Goal: Information Seeking & Learning: Learn about a topic

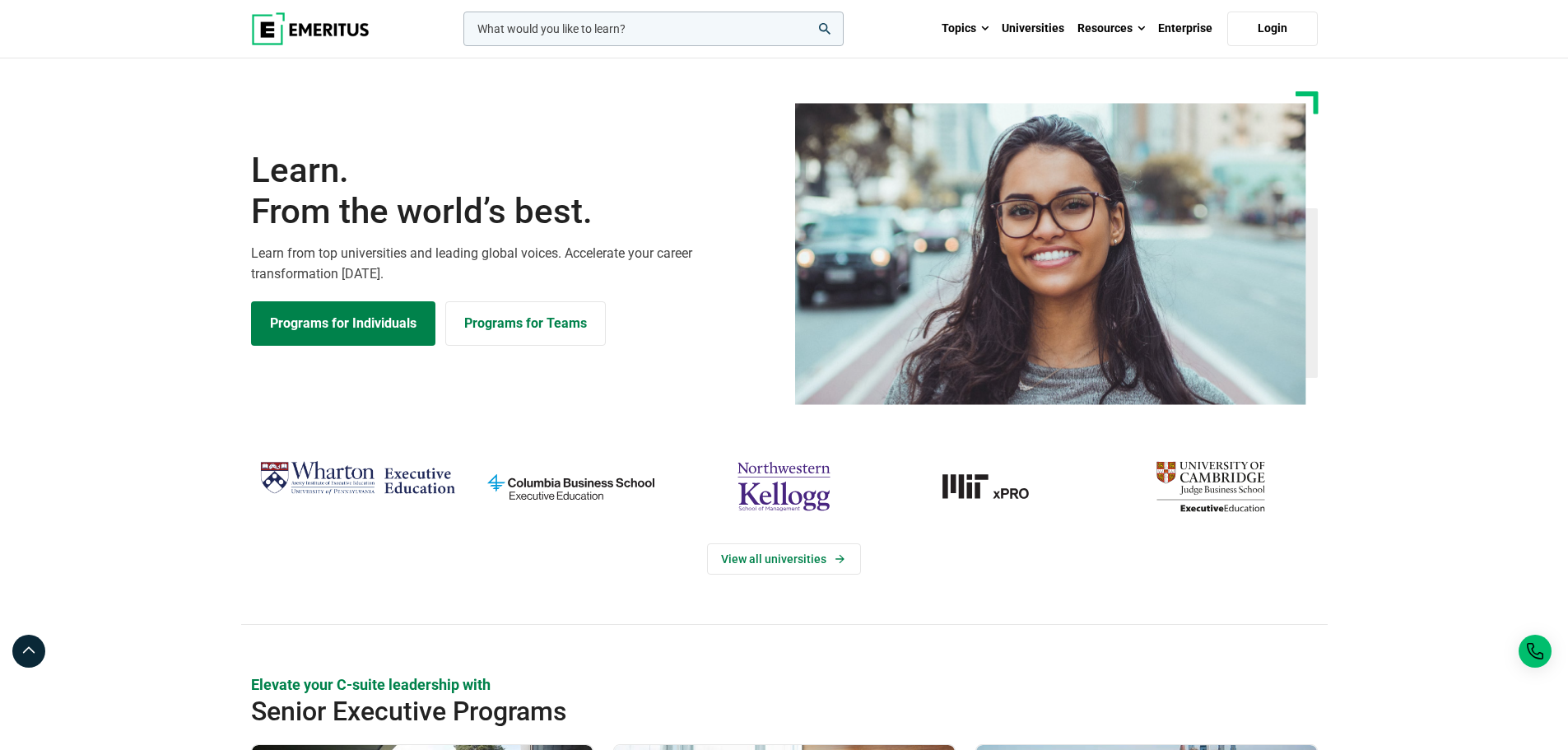
click at [541, 26] on input "woocommerce-product-search-field-0" at bounding box center [654, 28] width 380 height 34
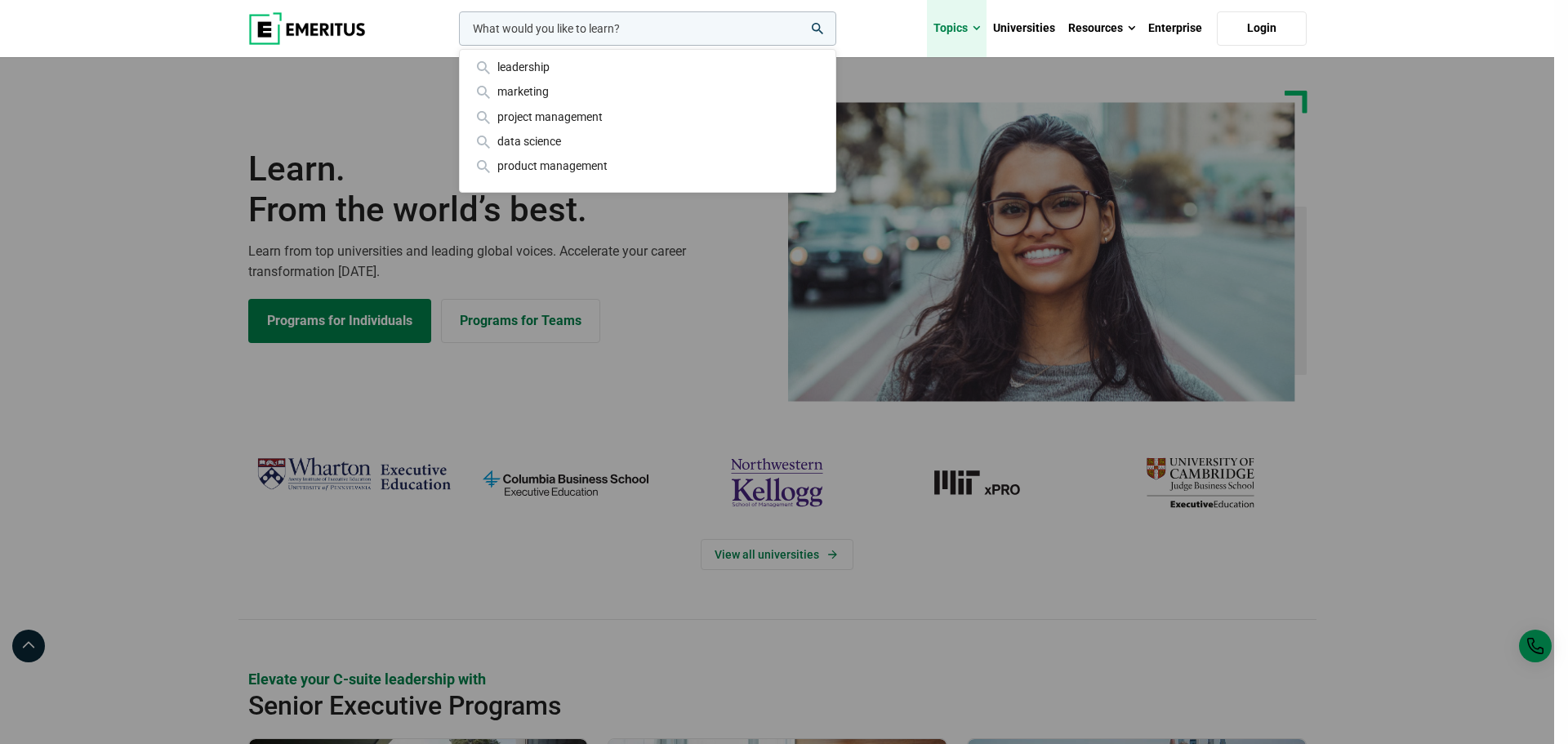
click at [971, 28] on link "Topics" at bounding box center [957, 28] width 59 height 57
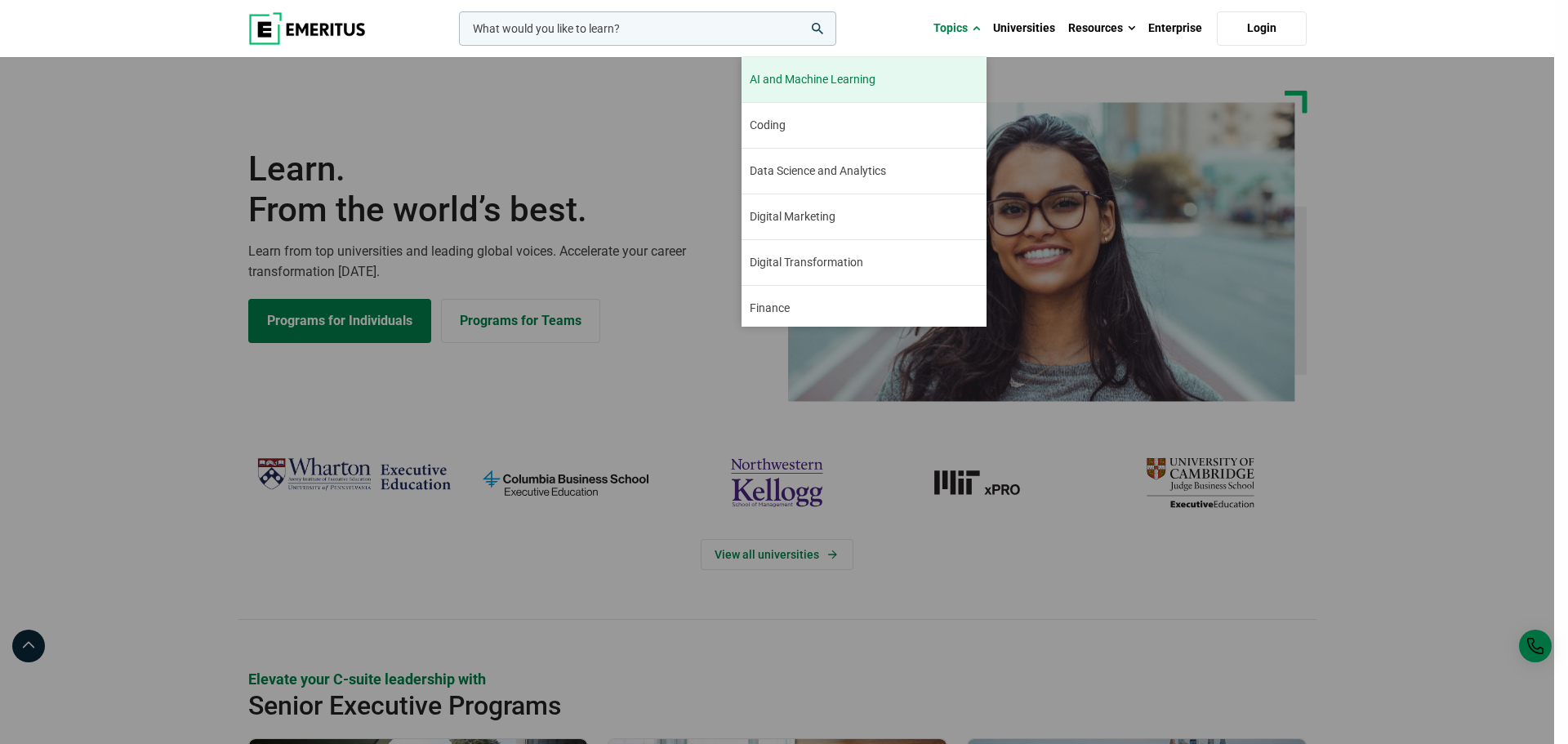
click at [913, 73] on link "AI and Machine Learning By 2023, 40 percent of infrastructure and operations te…" at bounding box center [863, 79] width 245 height 45
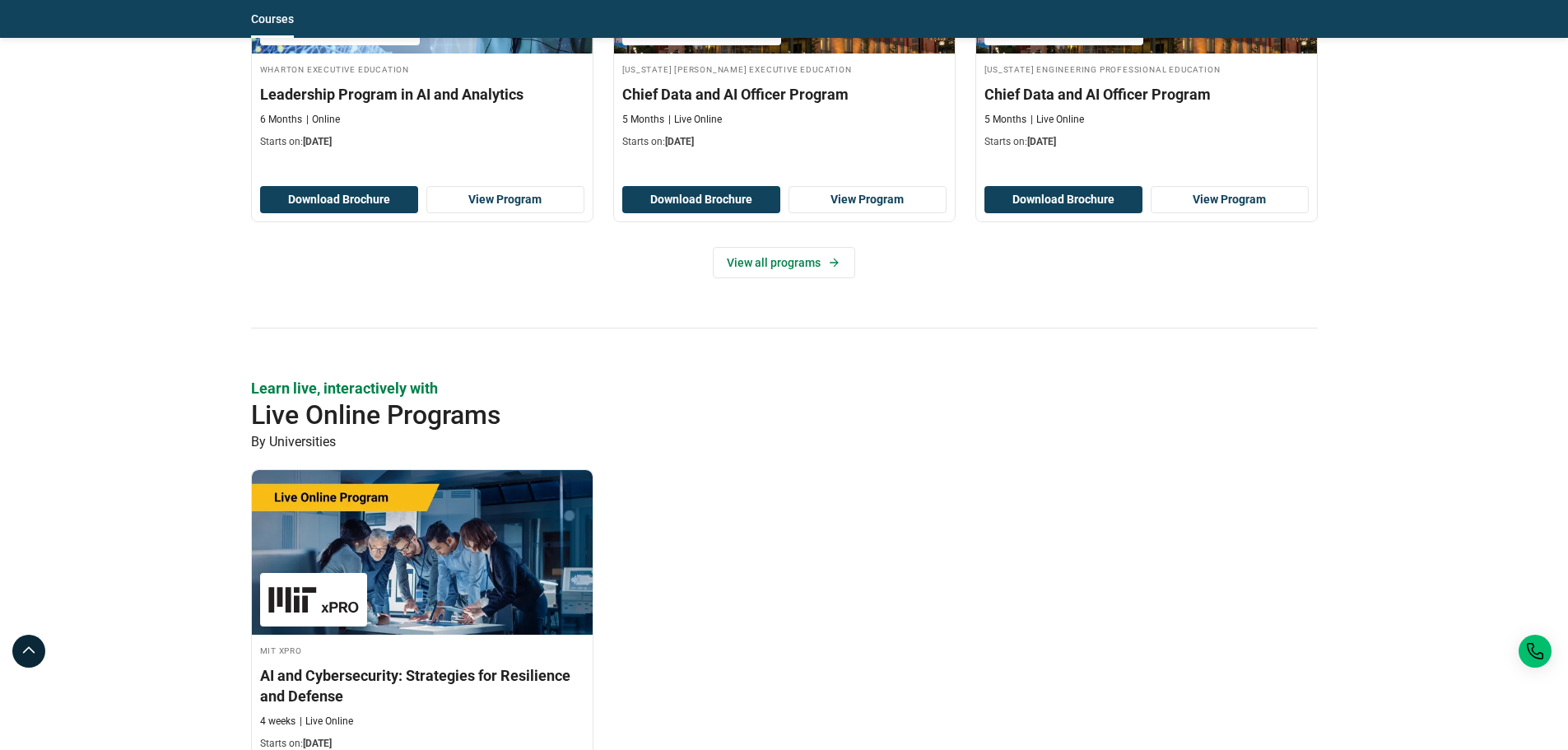
scroll to position [988, 0]
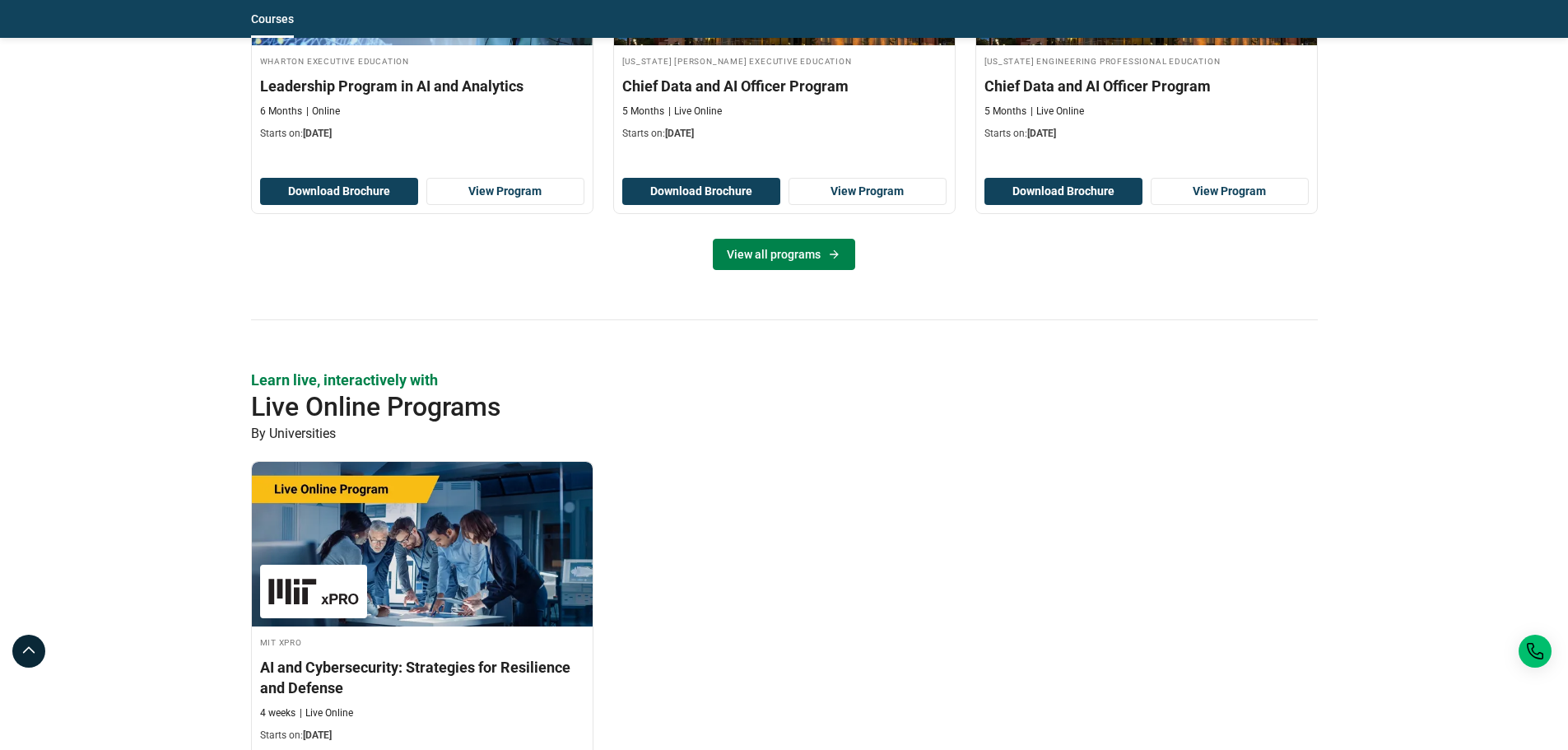
click at [781, 252] on link "View all programs" at bounding box center [784, 254] width 142 height 32
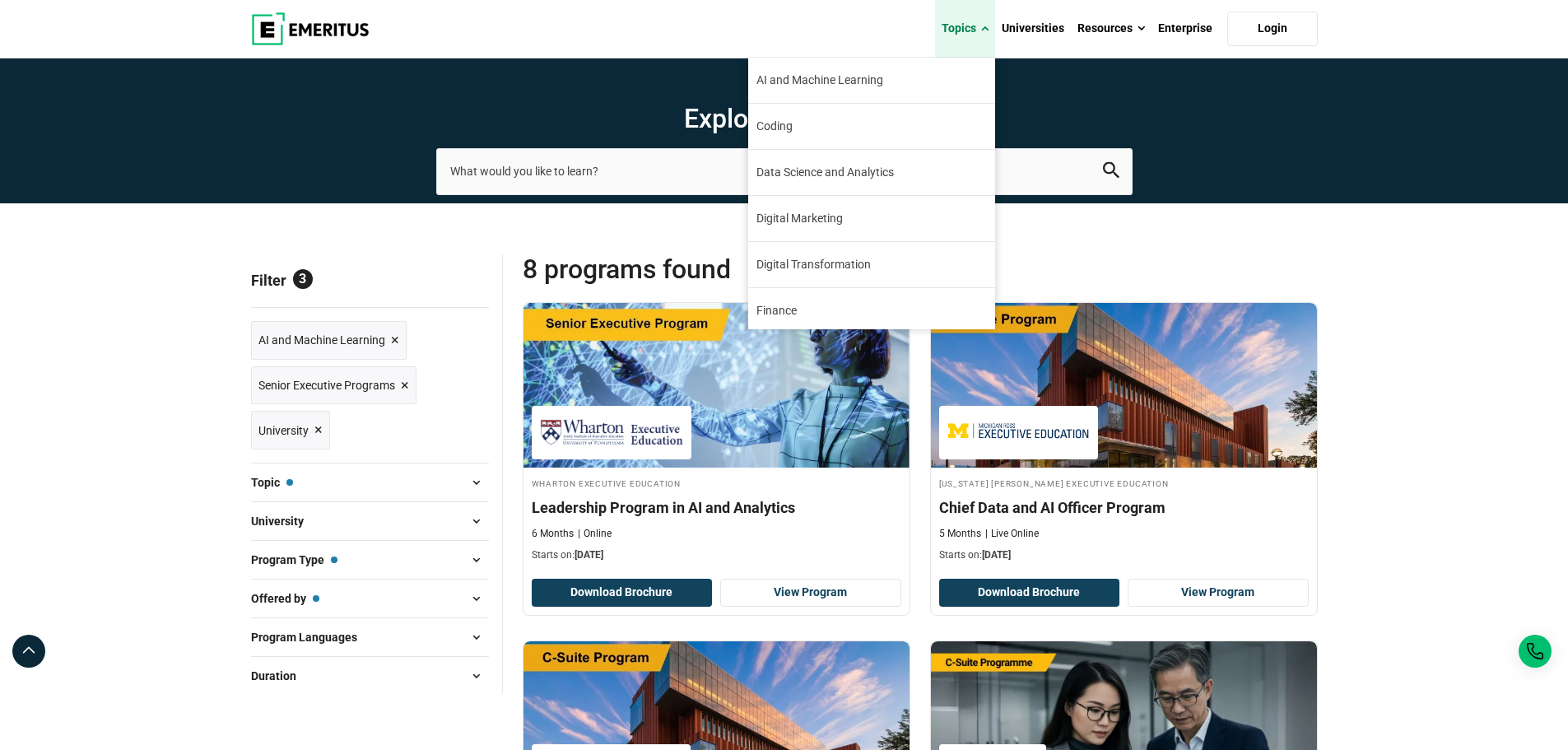
click at [989, 29] on span at bounding box center [985, 28] width 8 height 16
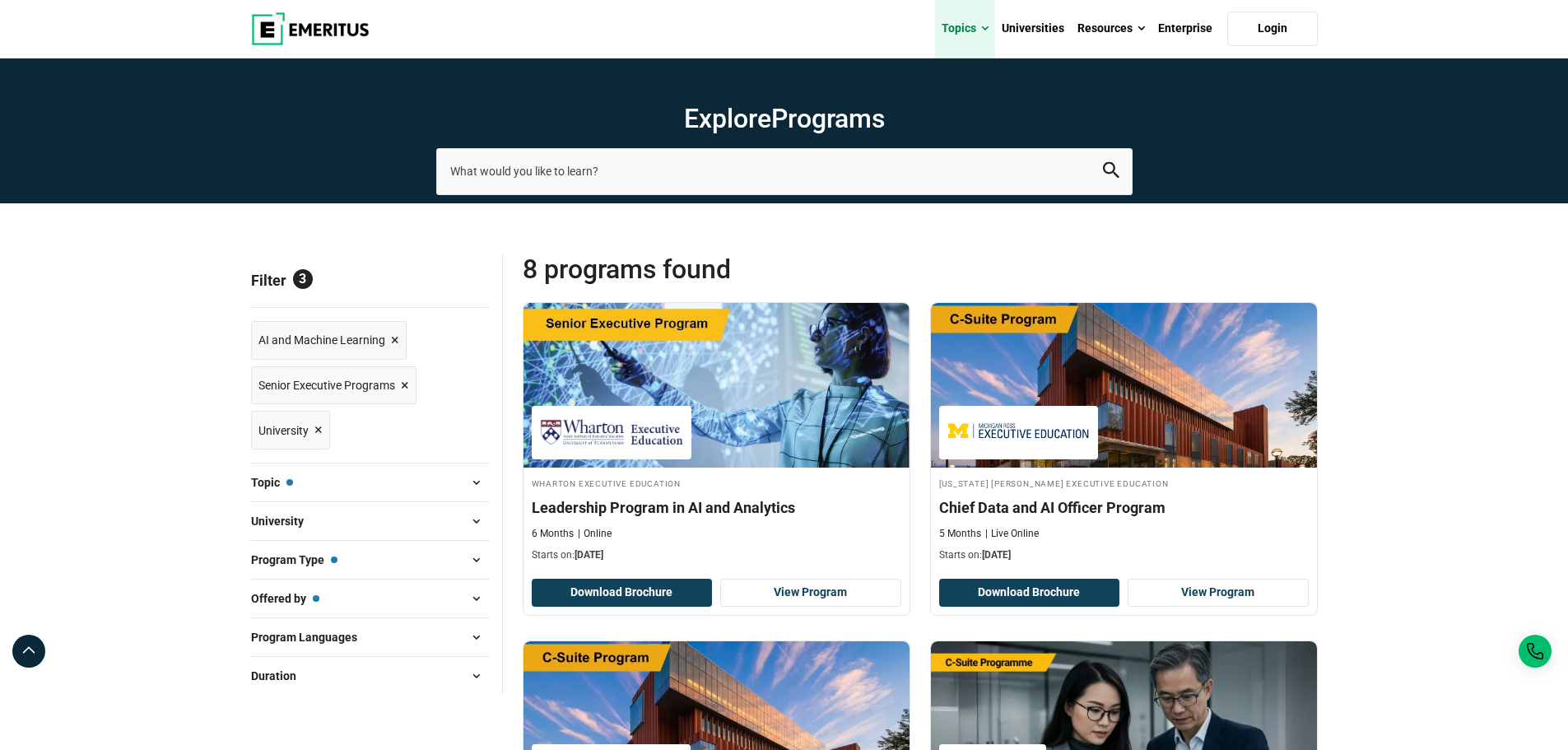
click at [964, 24] on link "Topics" at bounding box center [965, 28] width 60 height 57
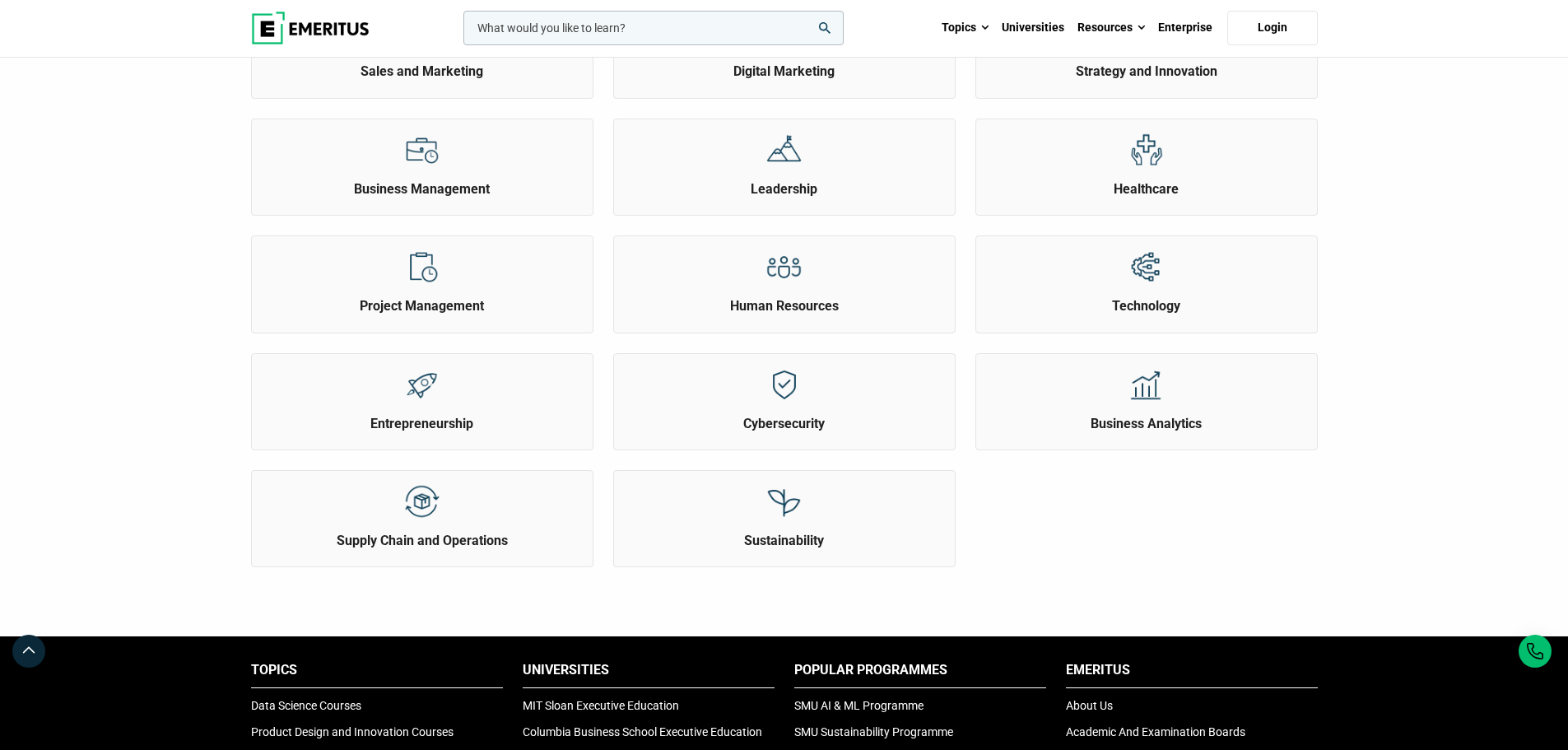
scroll to position [576, 0]
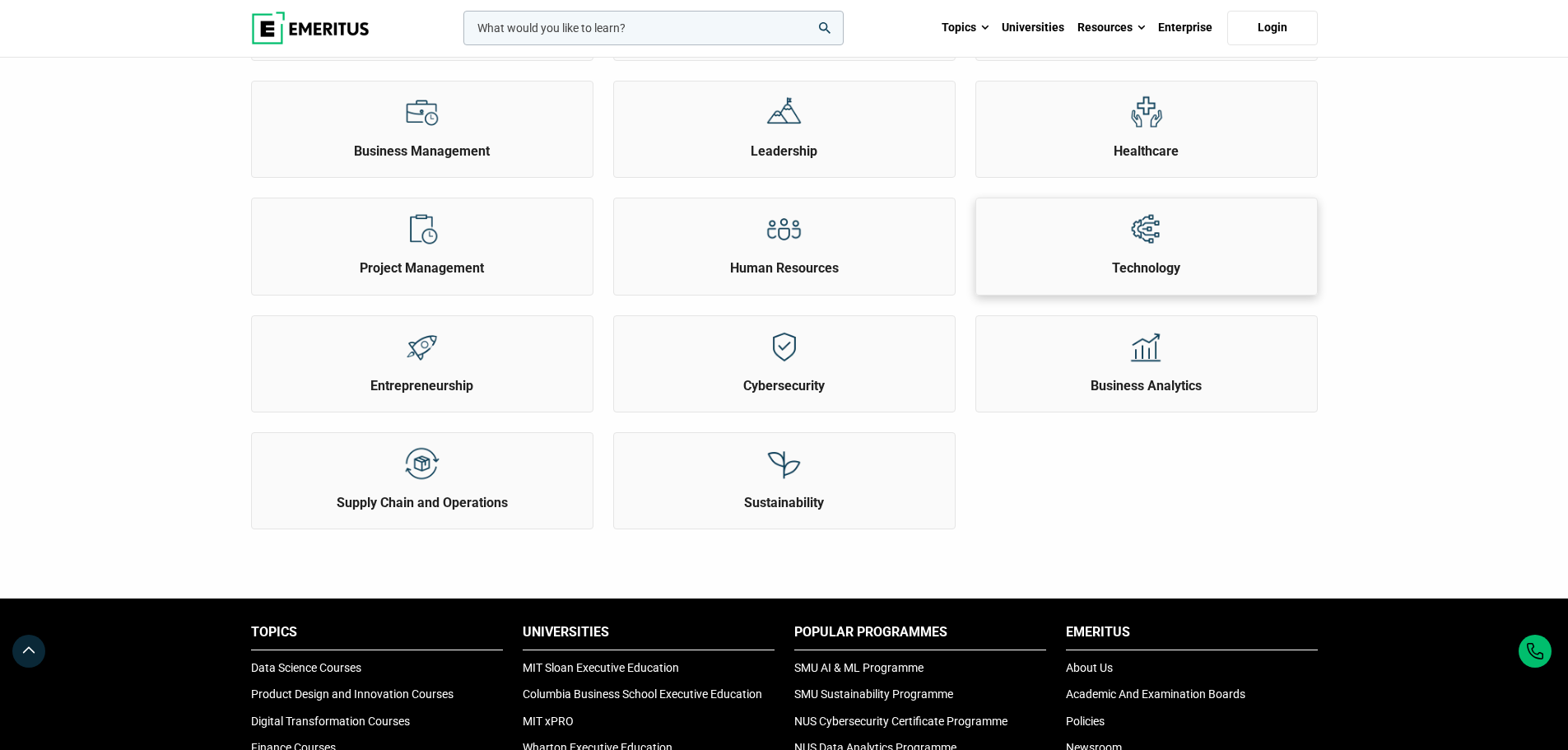
click at [1067, 239] on div "Technology" at bounding box center [1147, 238] width 341 height 79
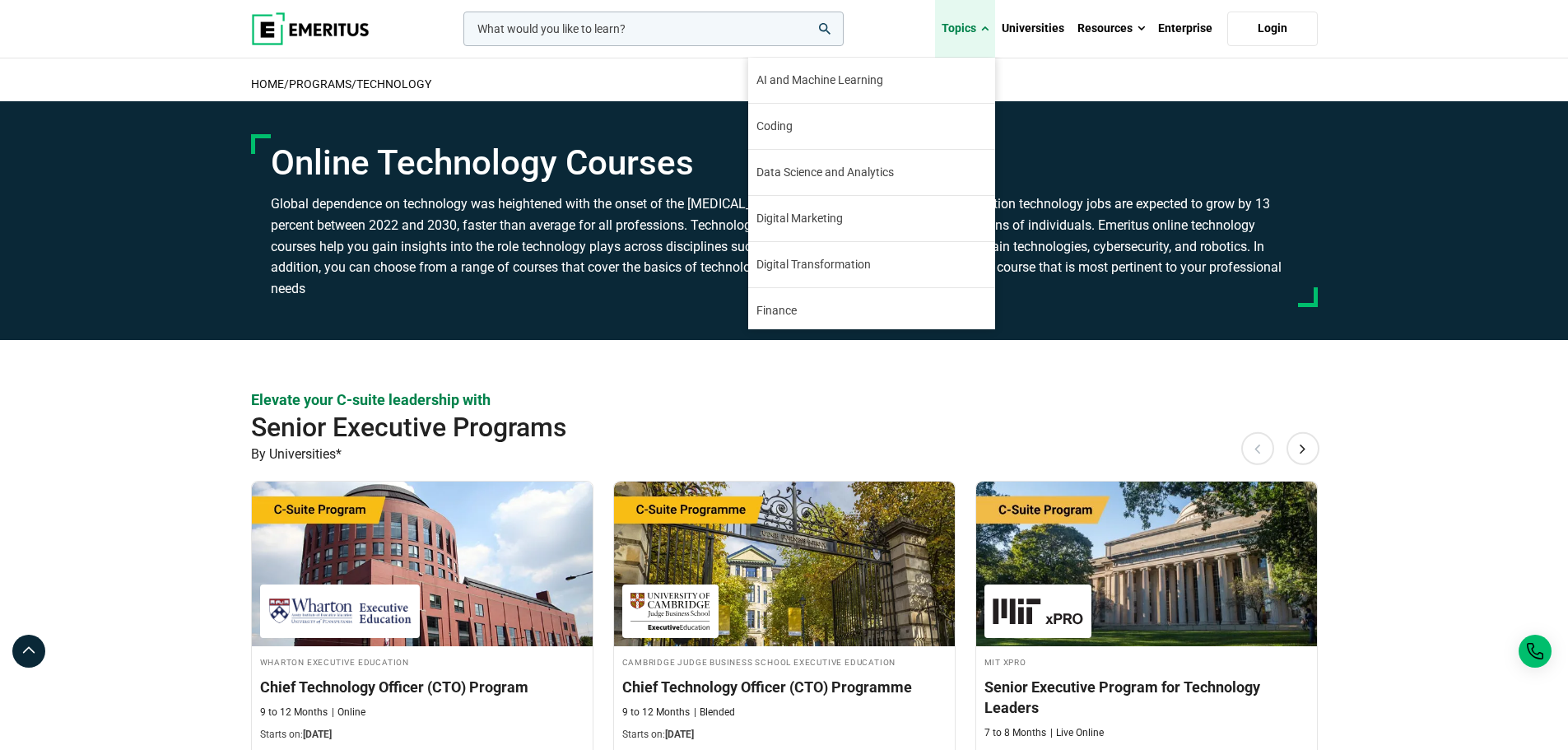
click at [964, 27] on link "Topics" at bounding box center [965, 28] width 60 height 57
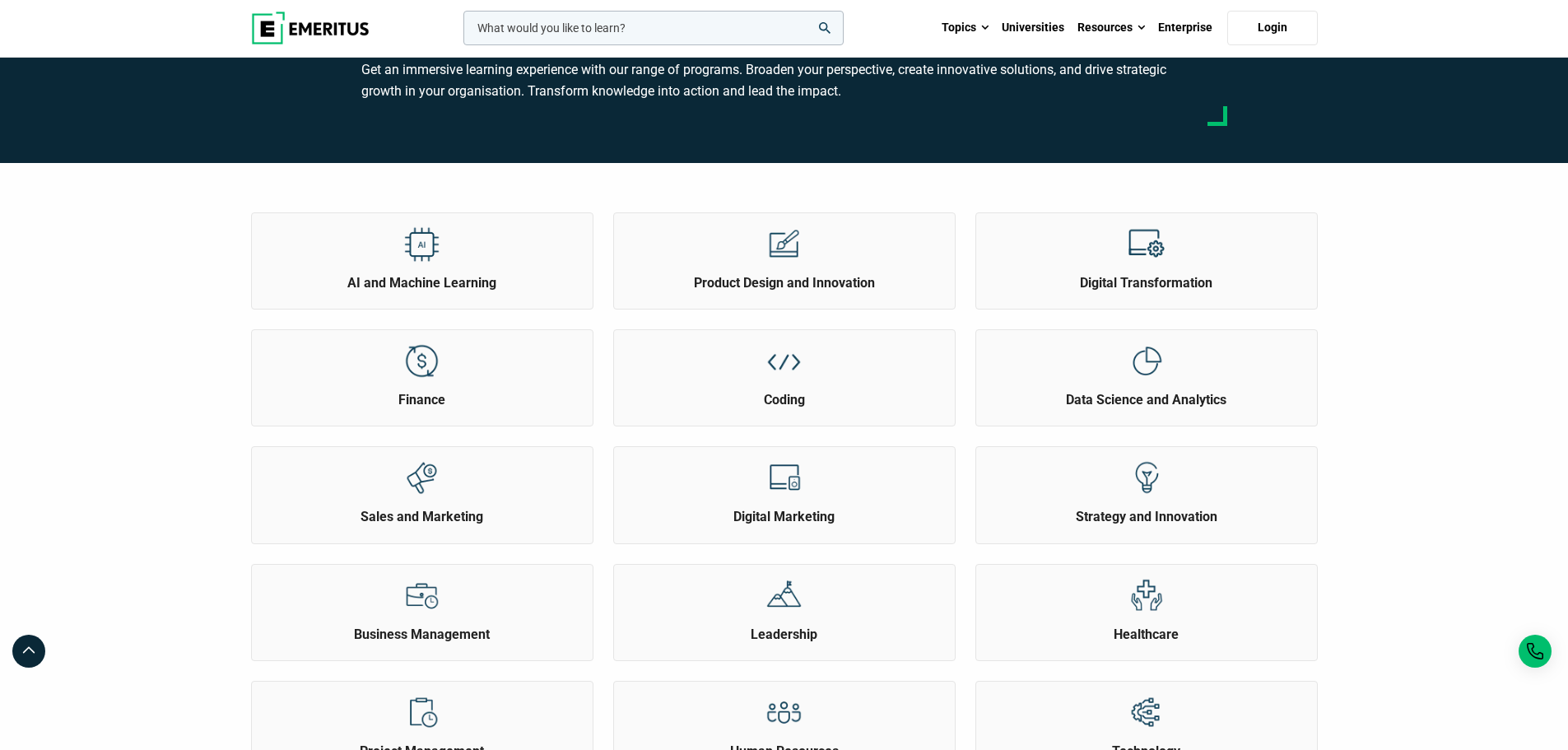
scroll to position [82, 0]
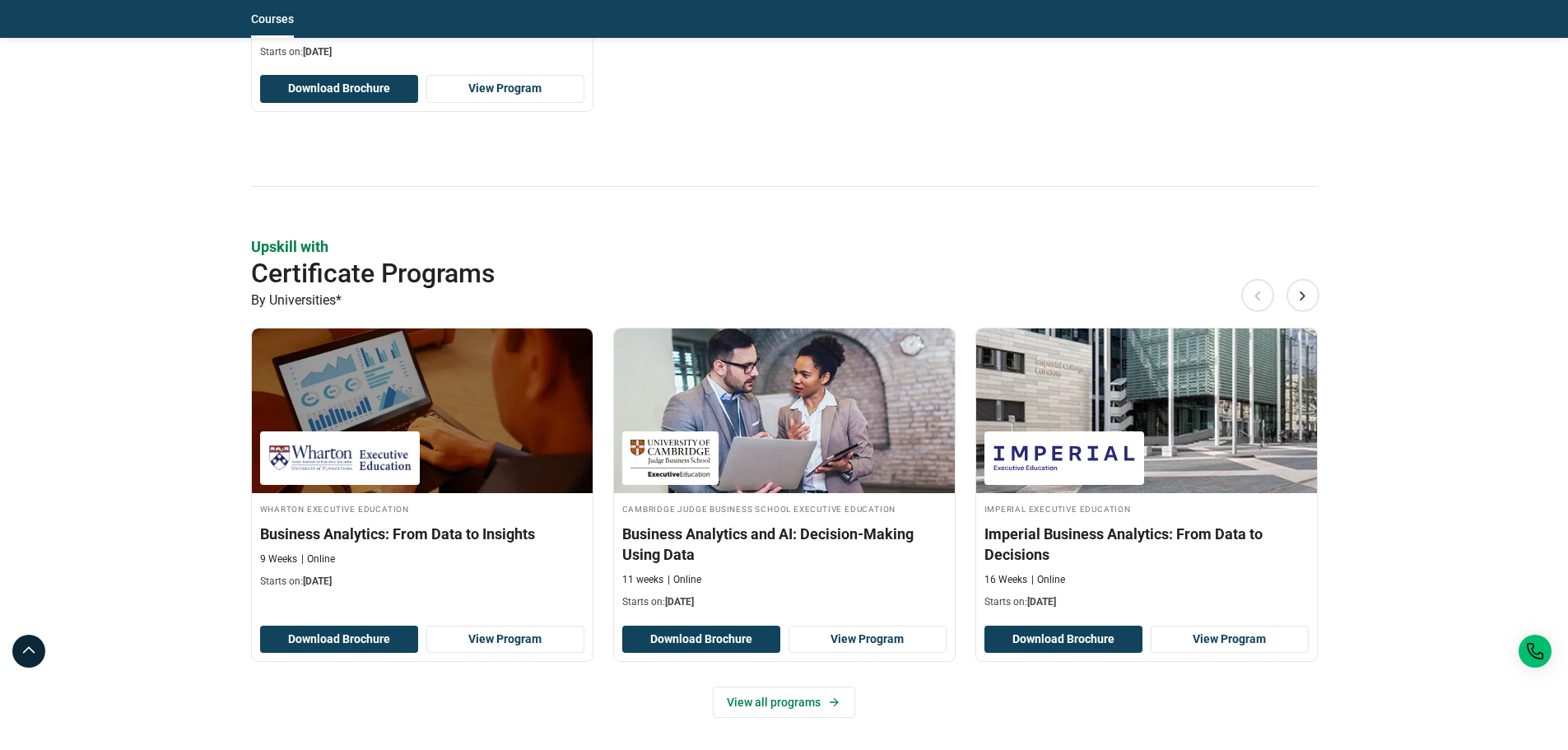
scroll to position [906, 0]
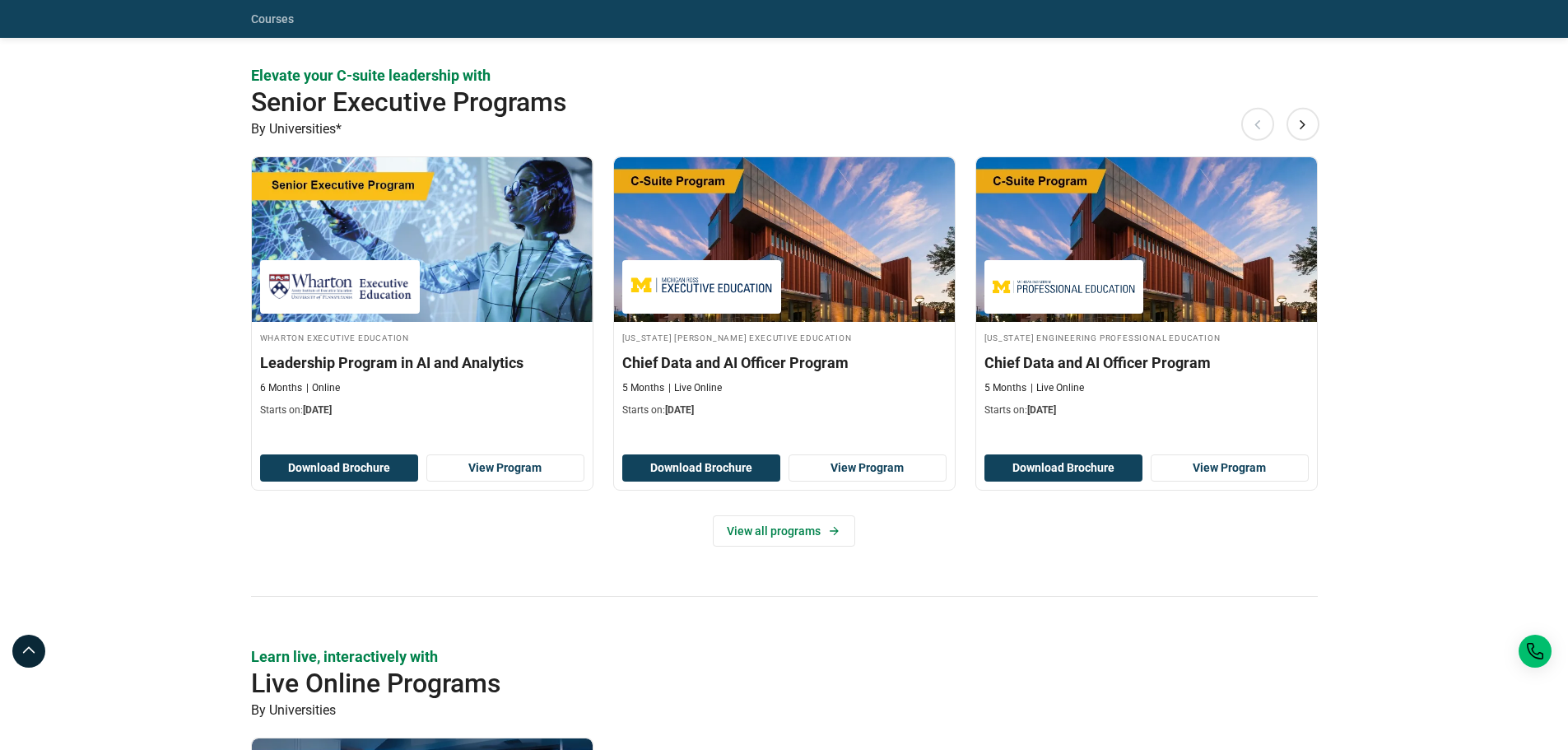
scroll to position [741, 0]
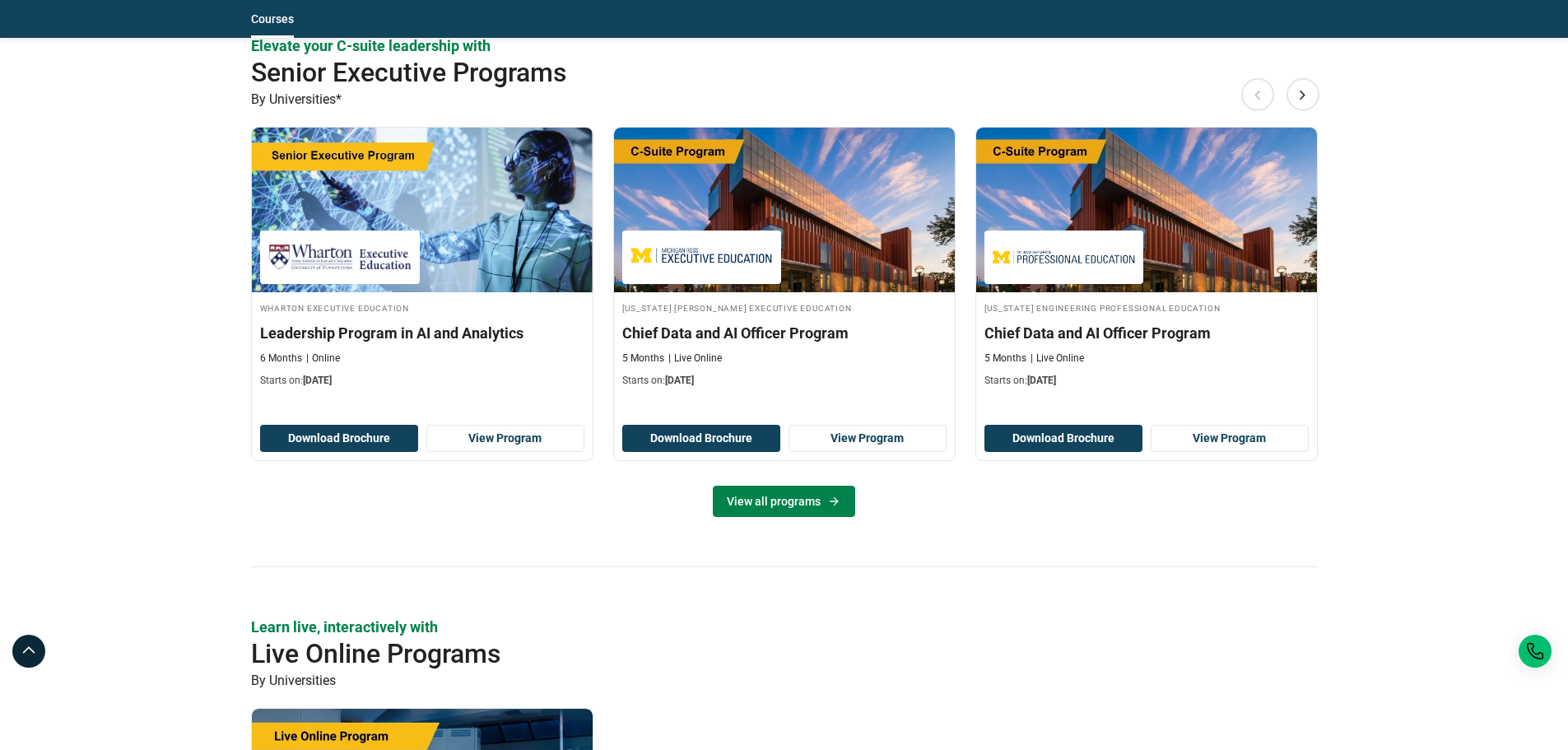
click at [784, 505] on link "View all programs" at bounding box center [784, 501] width 142 height 32
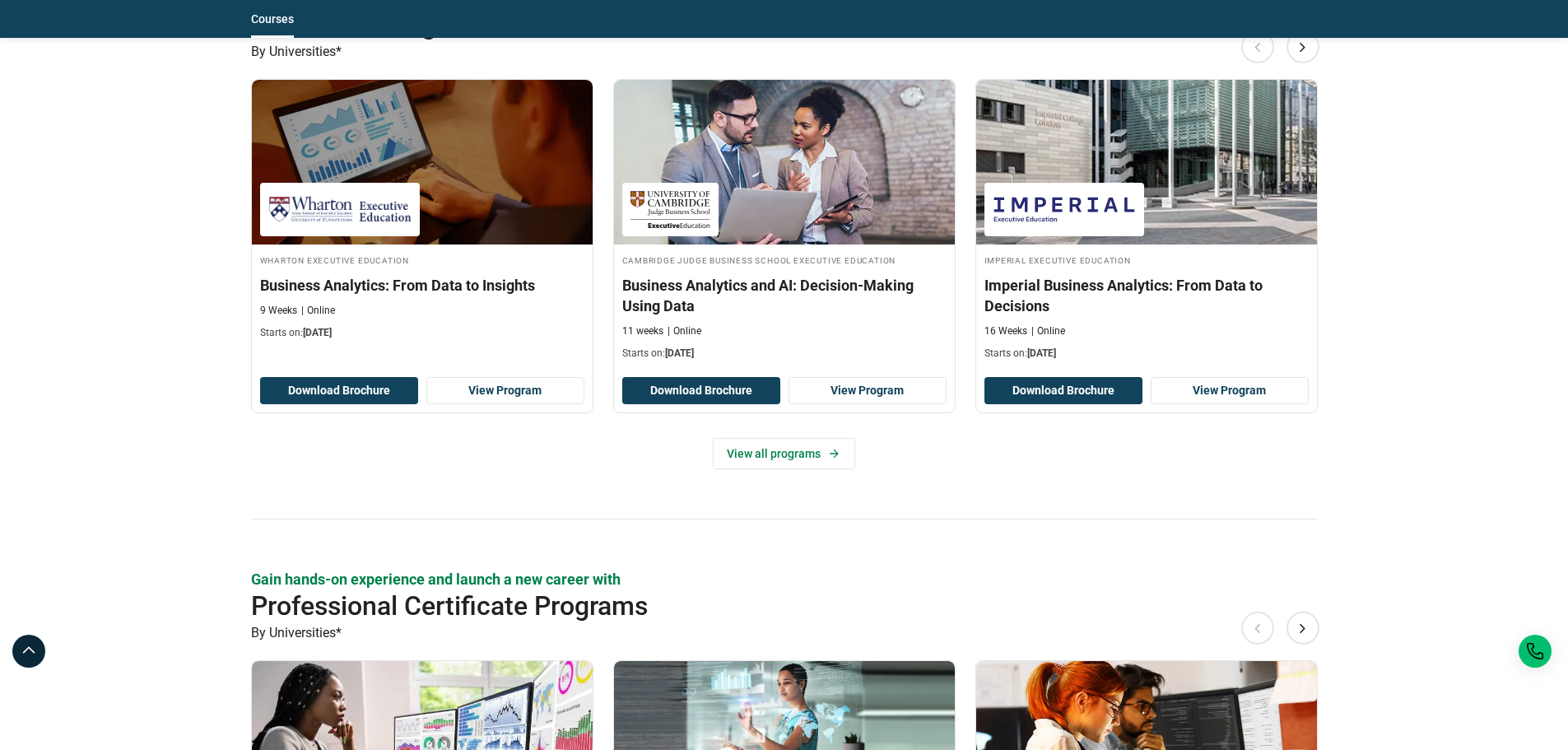
scroll to position [1400, 0]
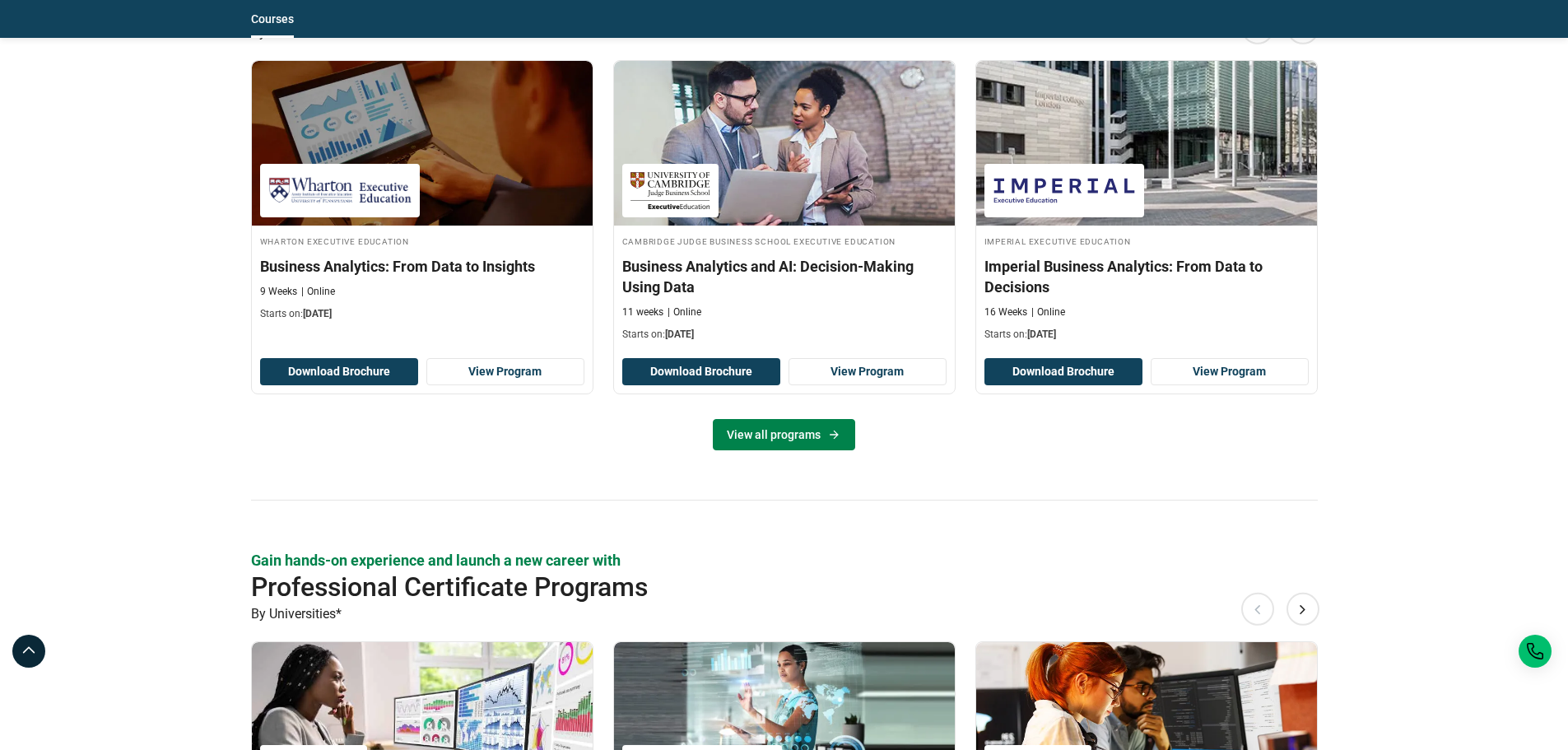
click at [785, 431] on link "View all programs" at bounding box center [784, 435] width 142 height 32
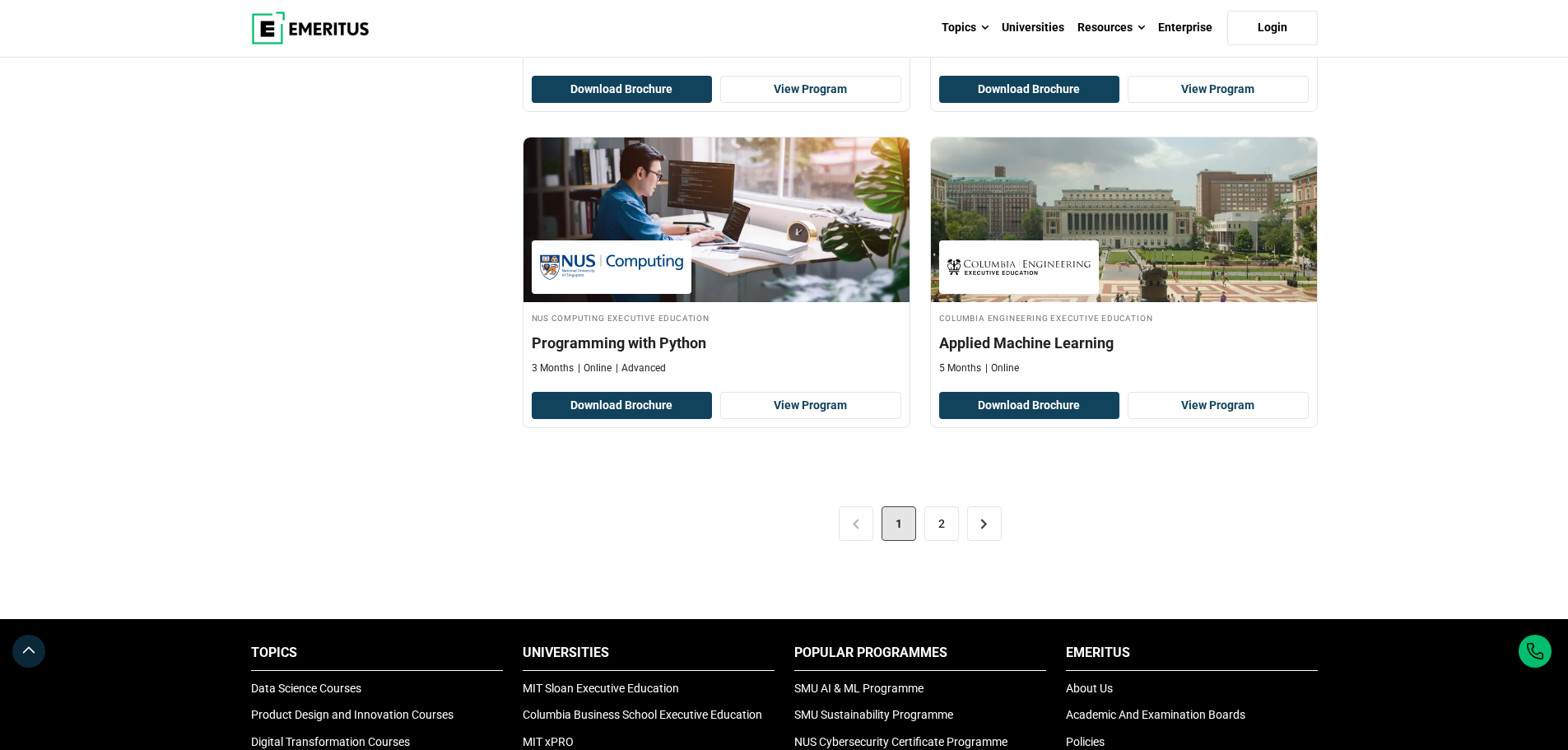
scroll to position [3377, 0]
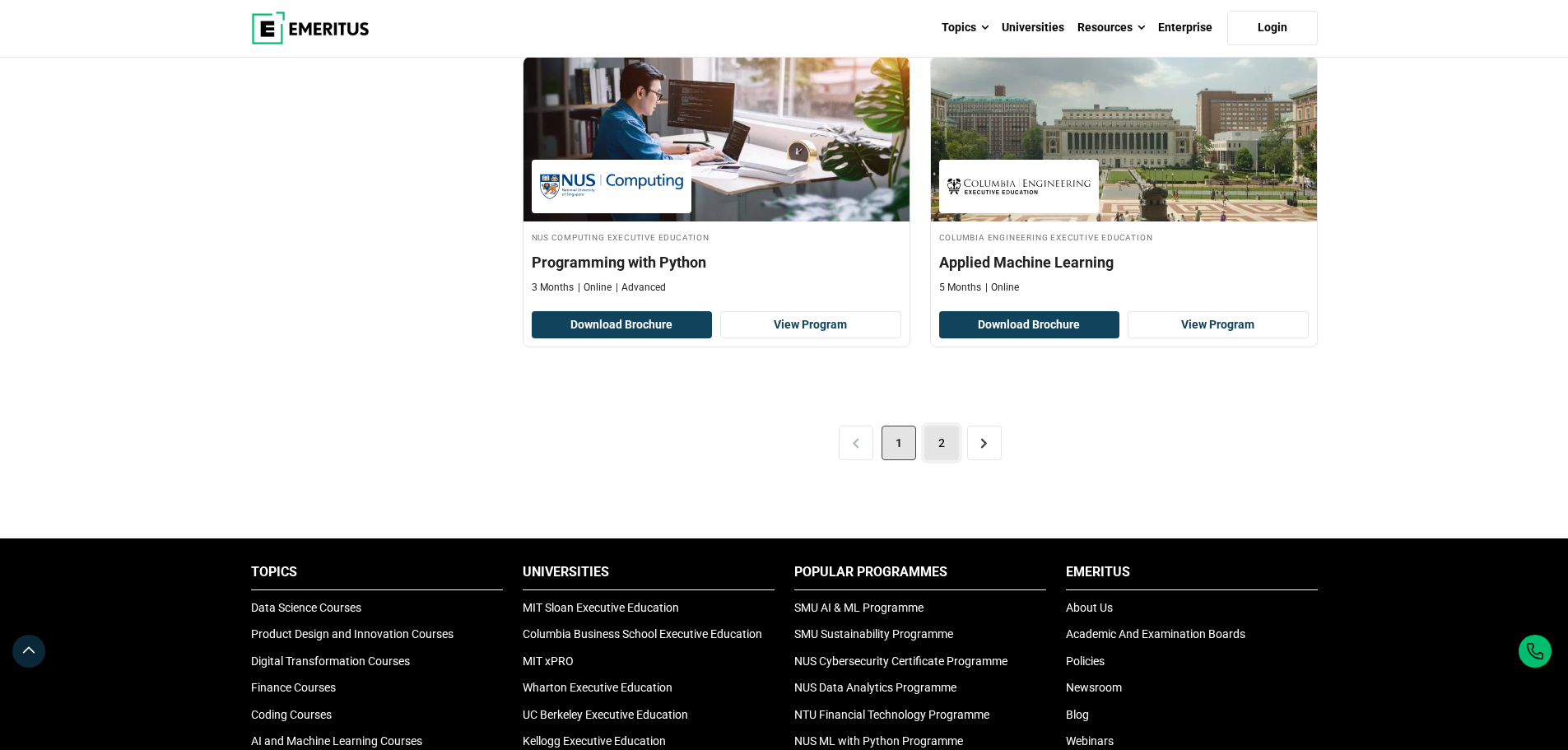
click at [944, 440] on link "2" at bounding box center [941, 443] width 34 height 34
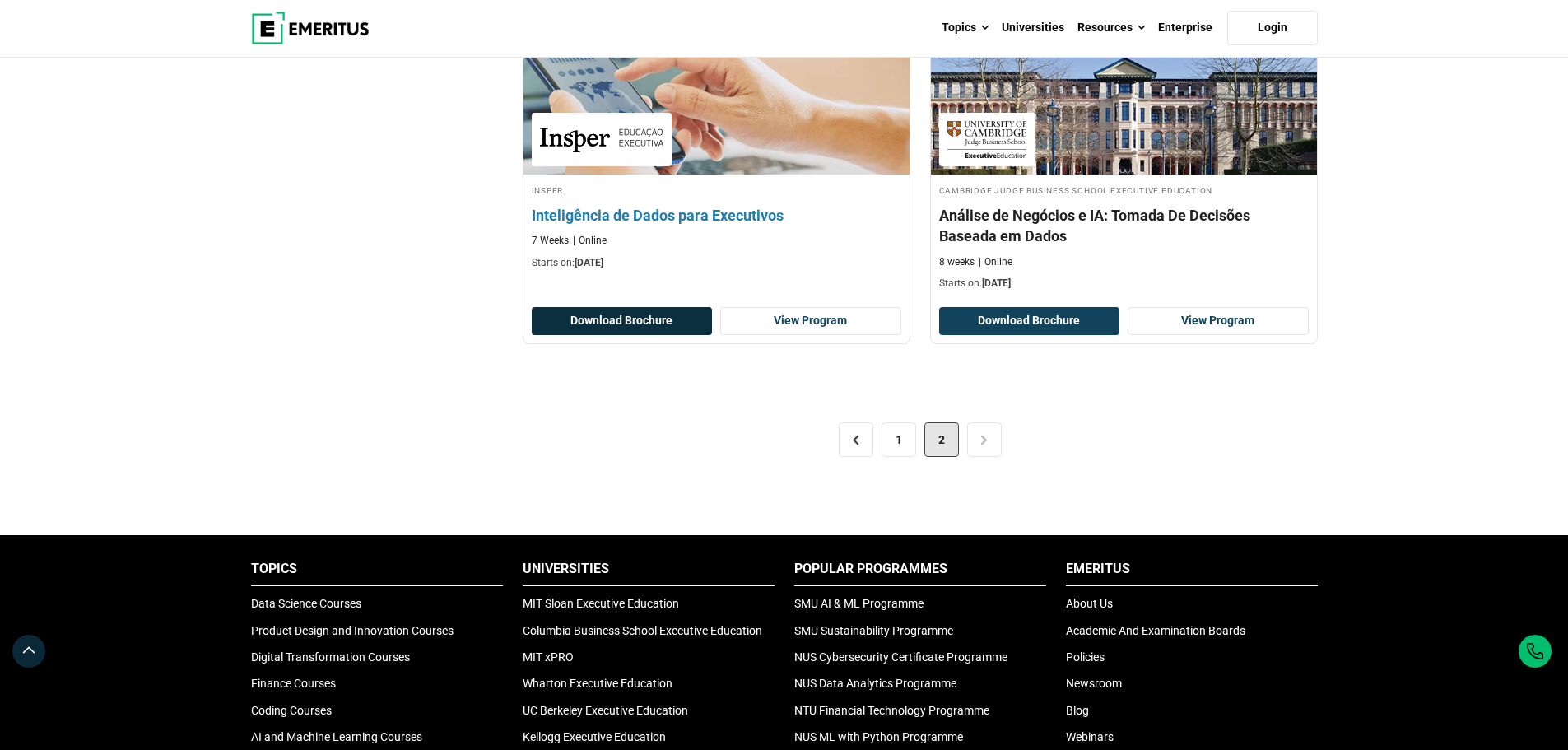
scroll to position [1457, 0]
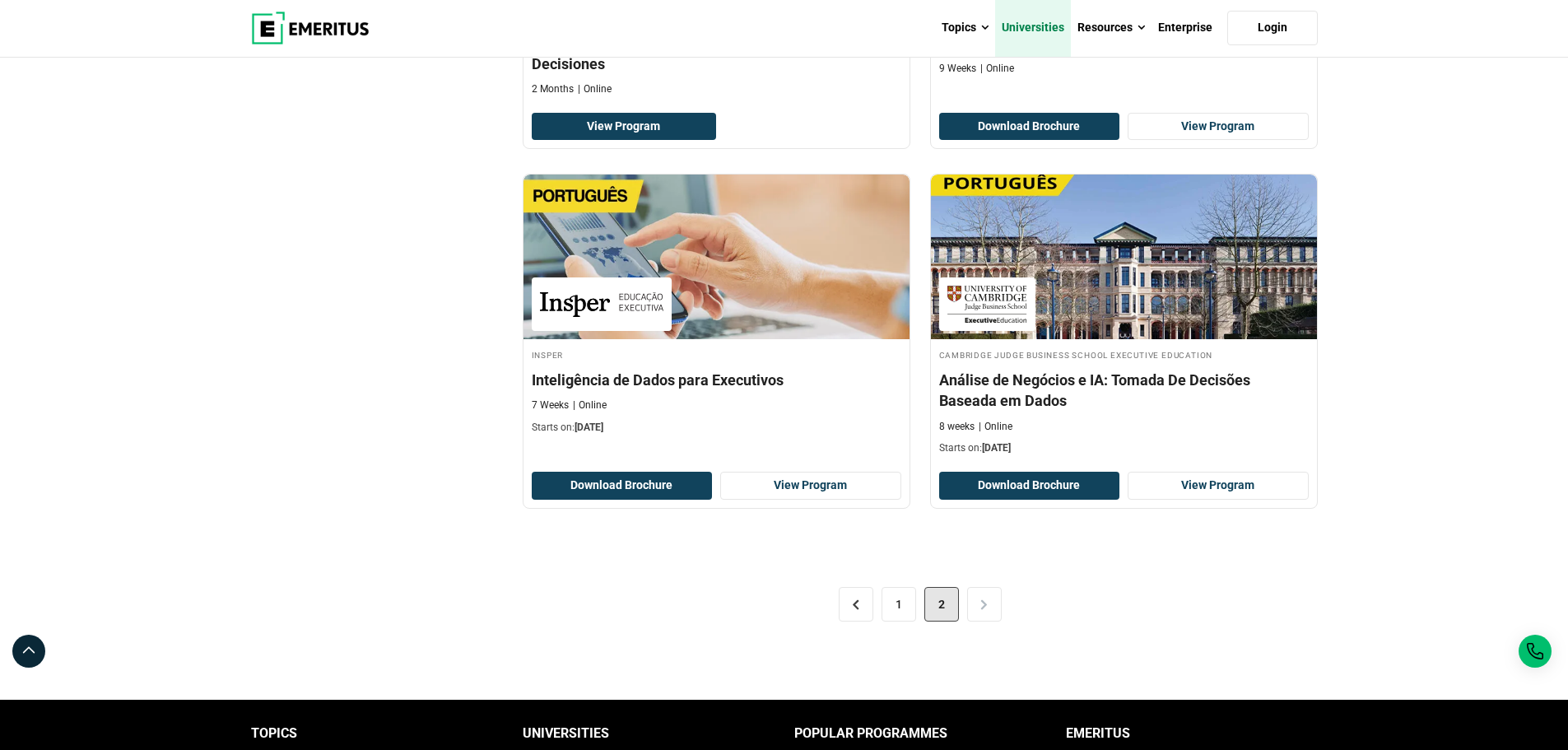
click at [1030, 27] on link "Universities" at bounding box center [1033, 27] width 75 height 57
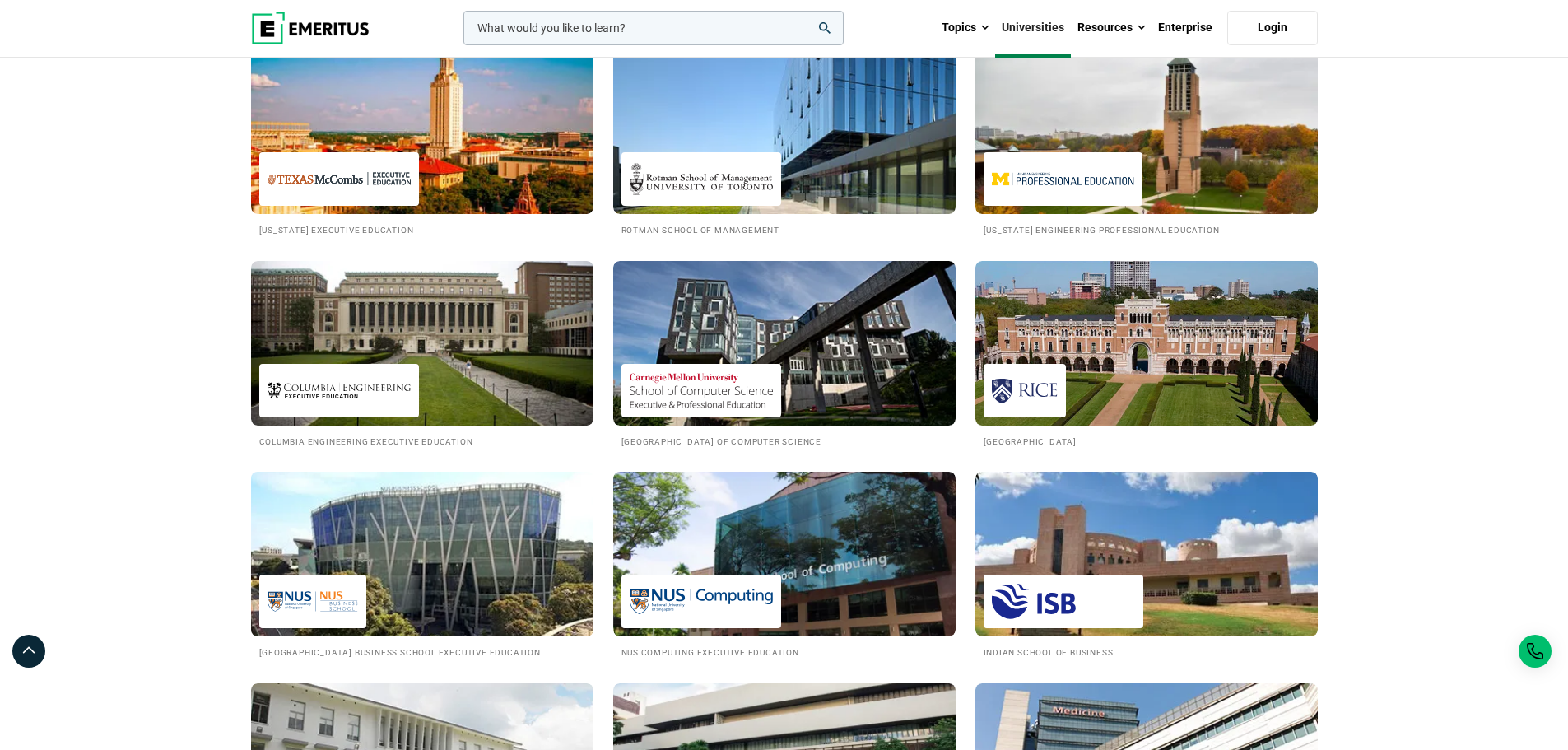
scroll to position [1070, 0]
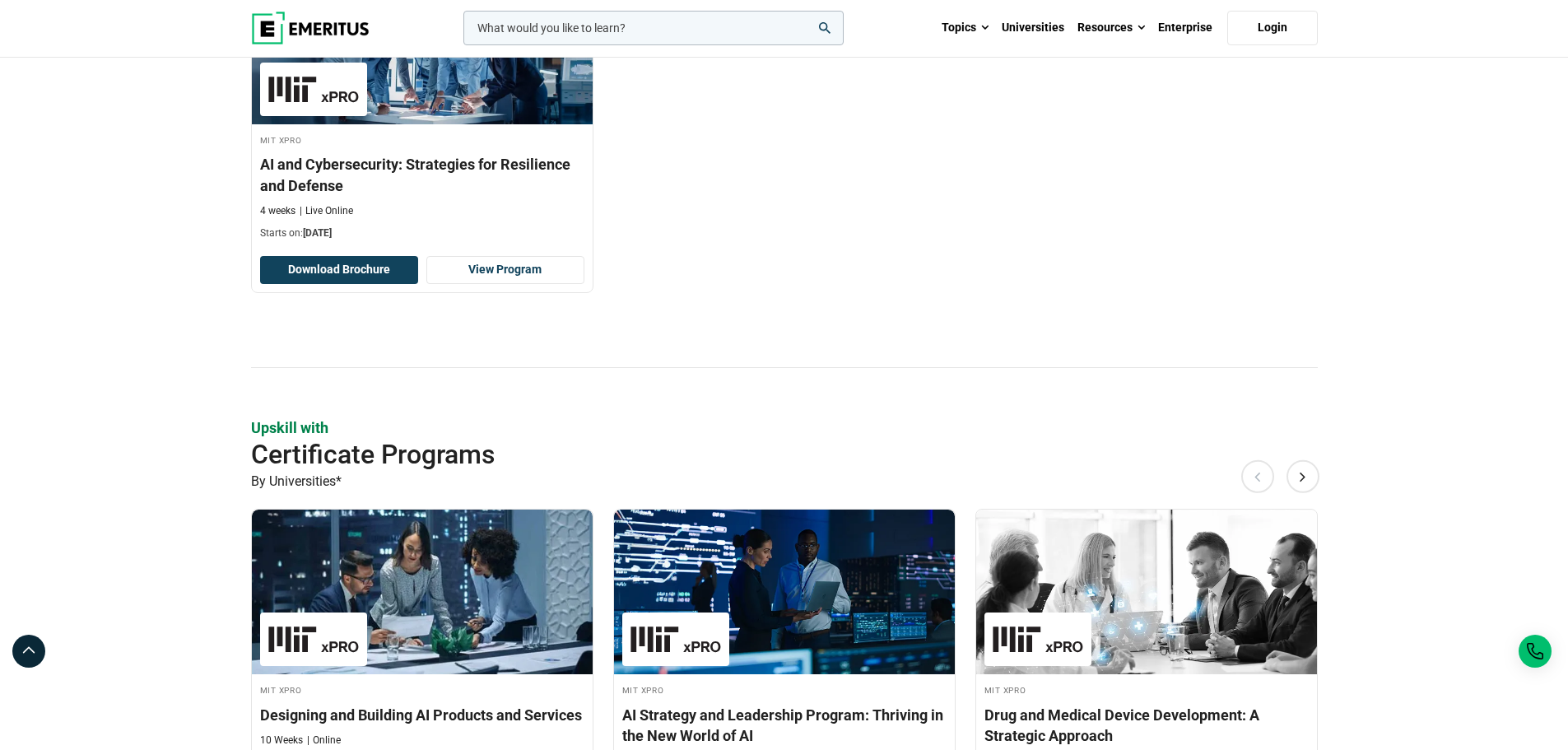
scroll to position [1564, 0]
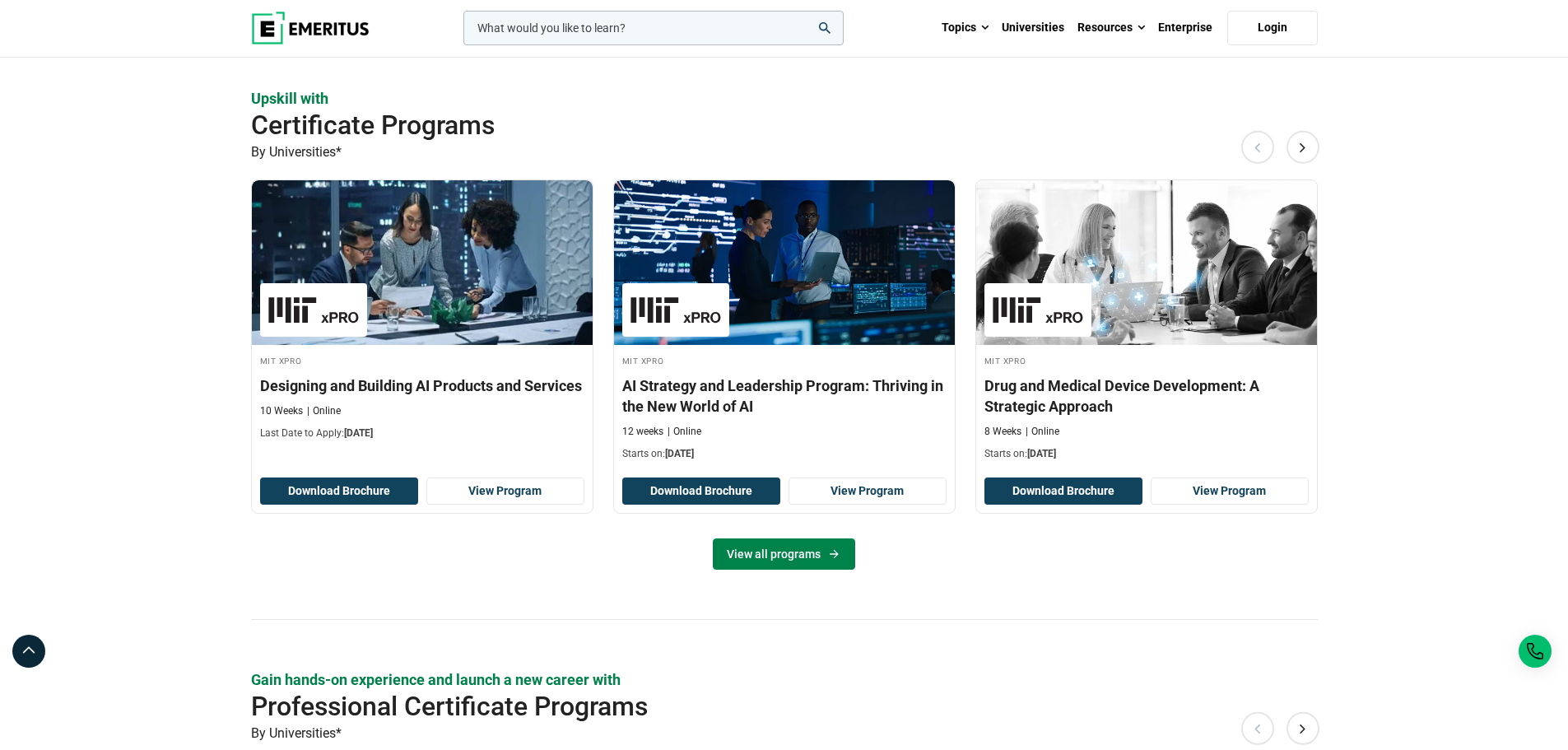
click at [787, 541] on link "View all programs" at bounding box center [784, 554] width 142 height 32
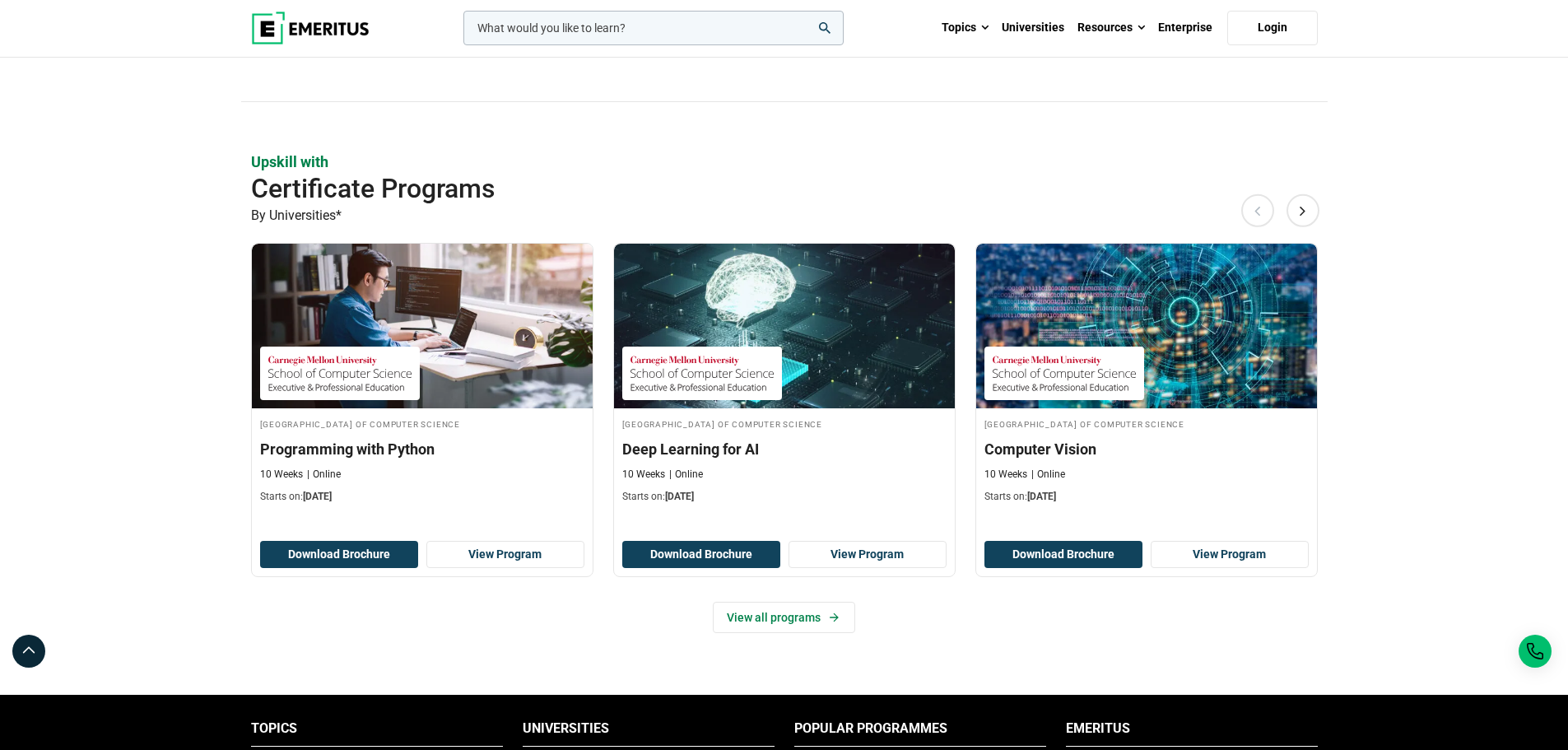
scroll to position [576, 0]
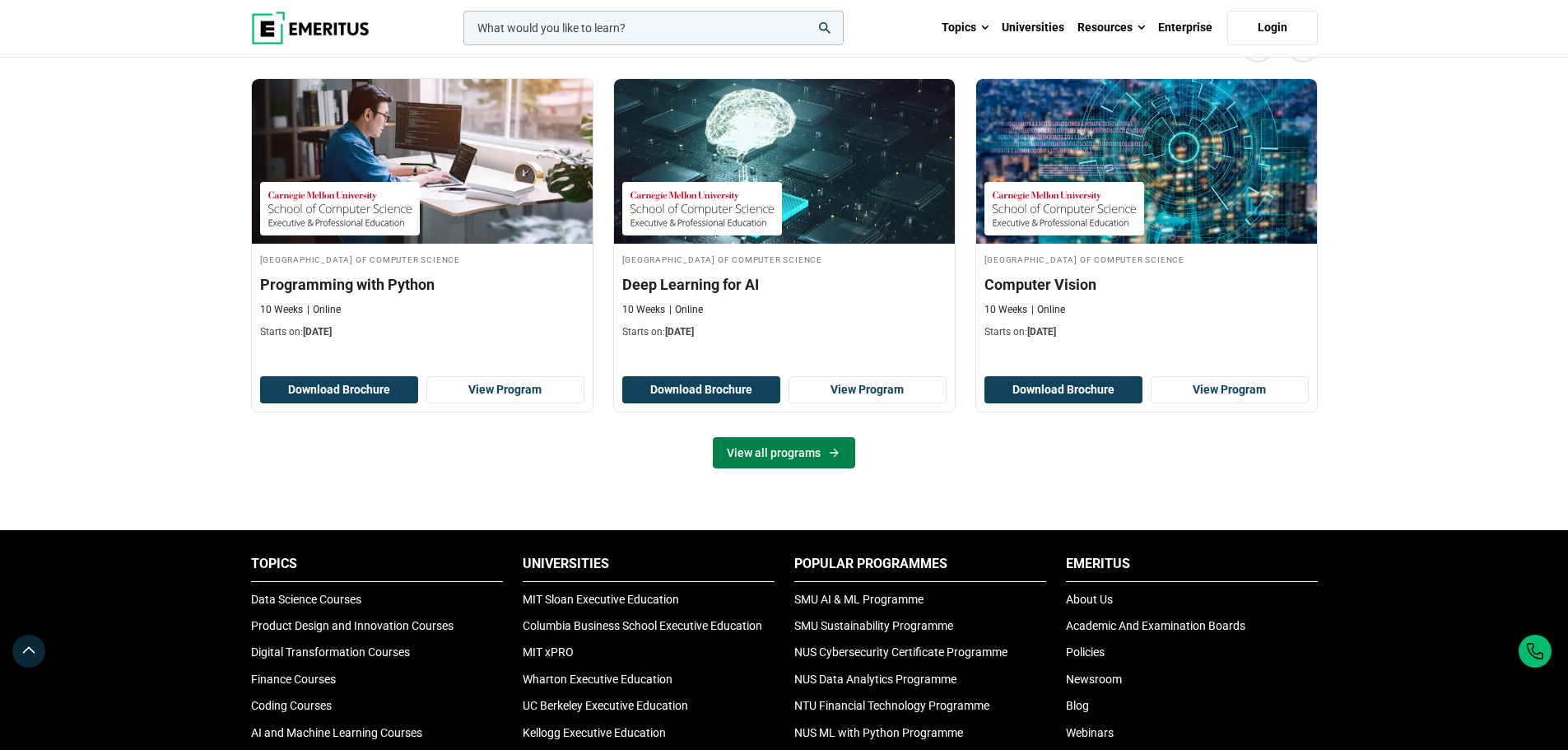
click at [776, 448] on link "View all programs" at bounding box center [784, 453] width 142 height 32
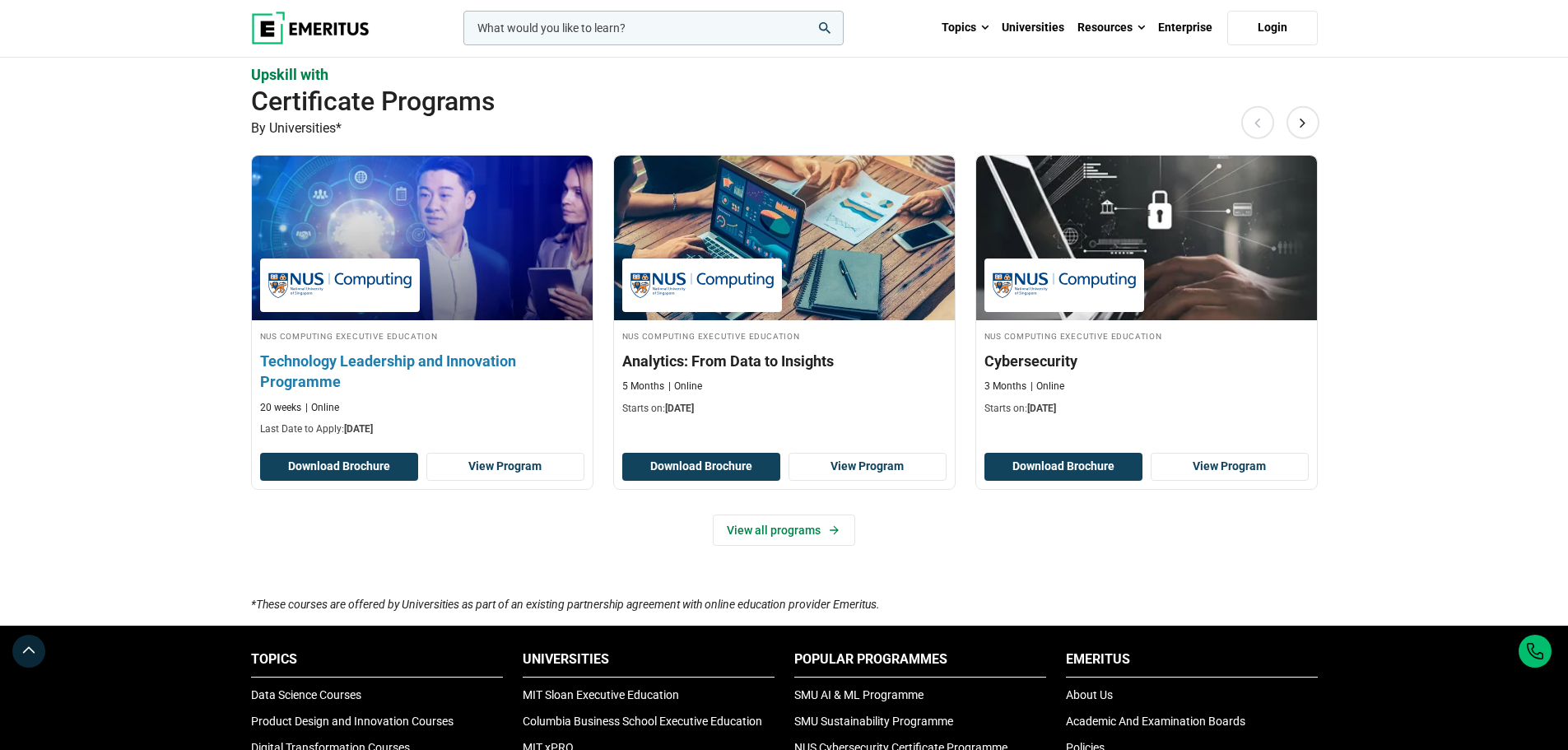
scroll to position [988, 0]
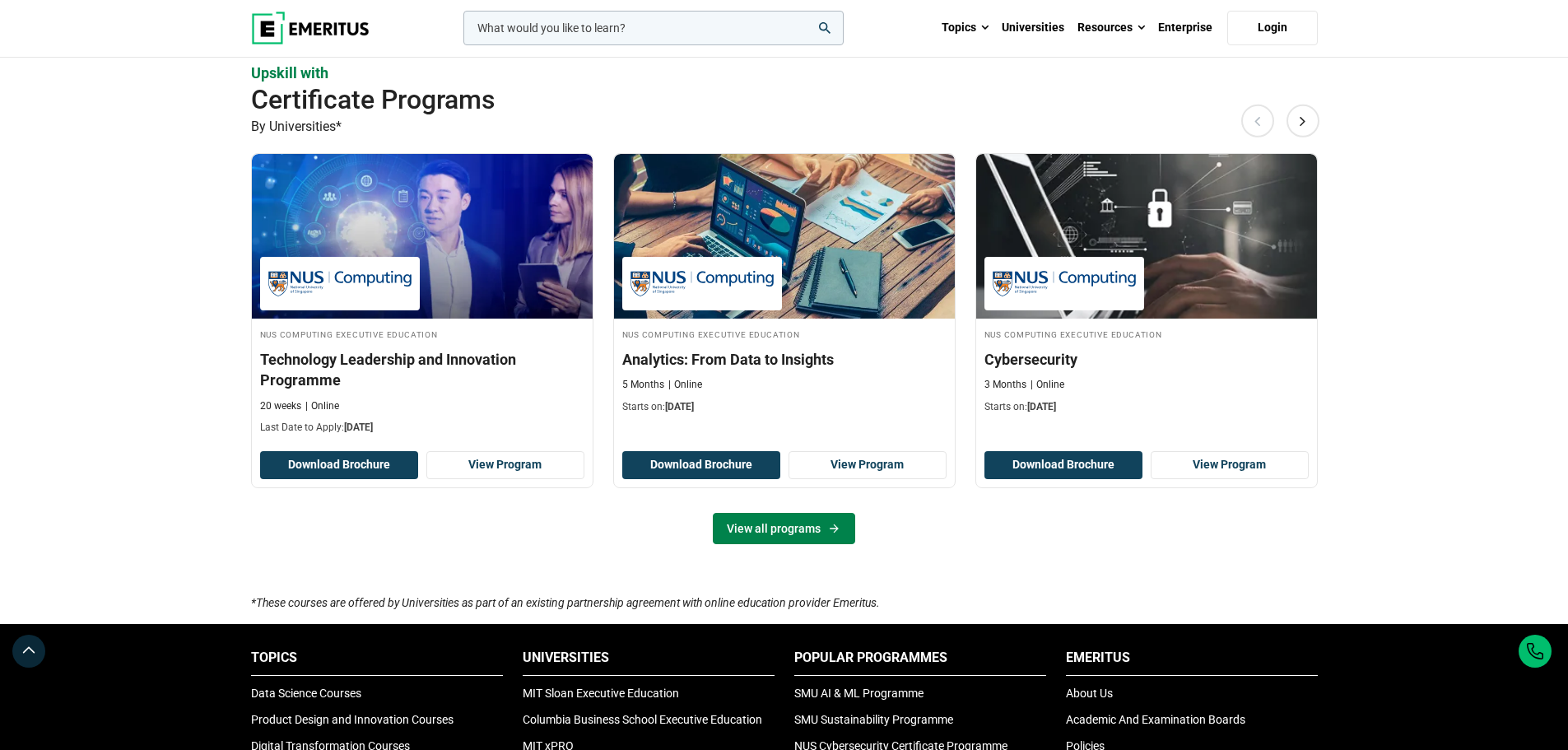
click at [787, 524] on link "View all programs" at bounding box center [784, 528] width 142 height 32
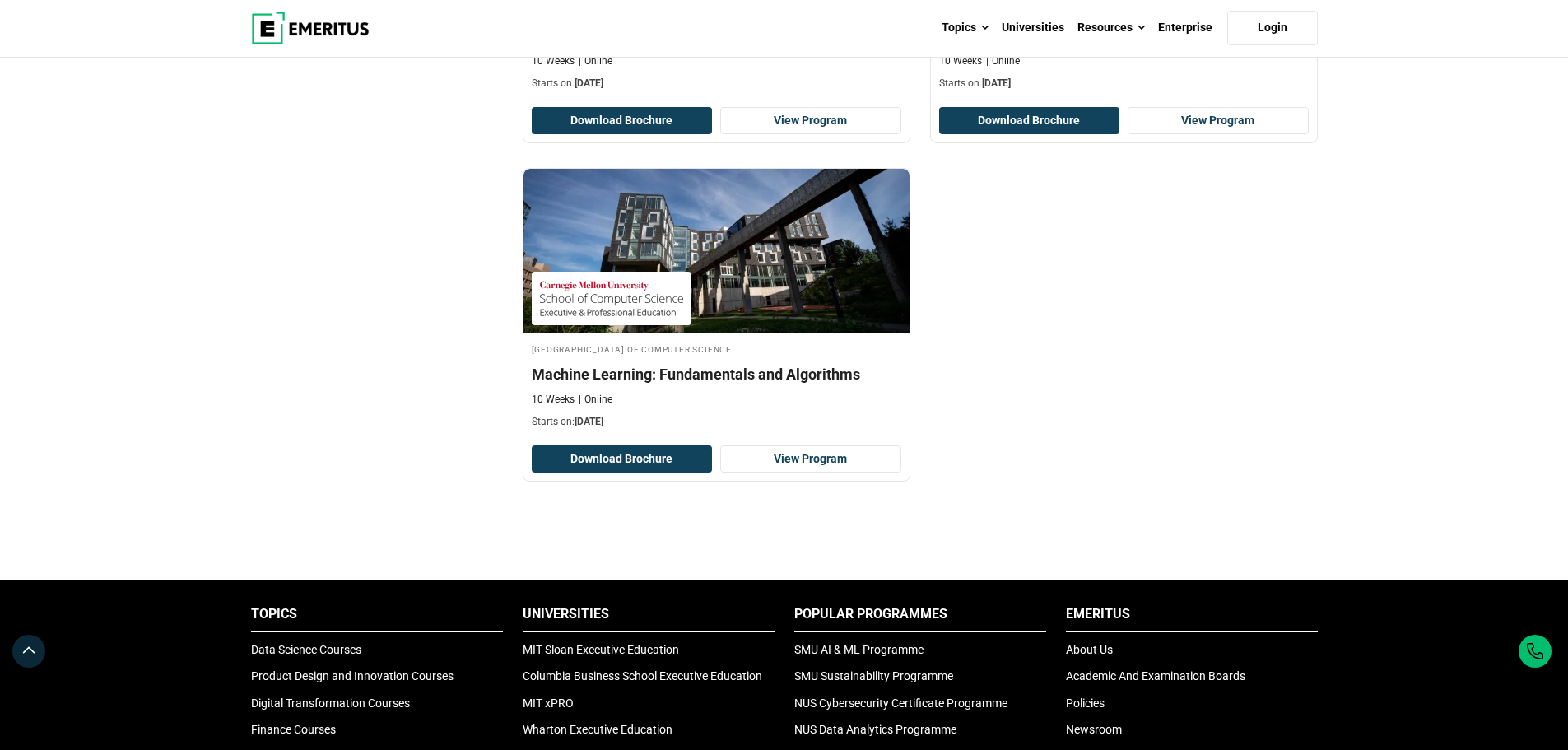
scroll to position [1153, 0]
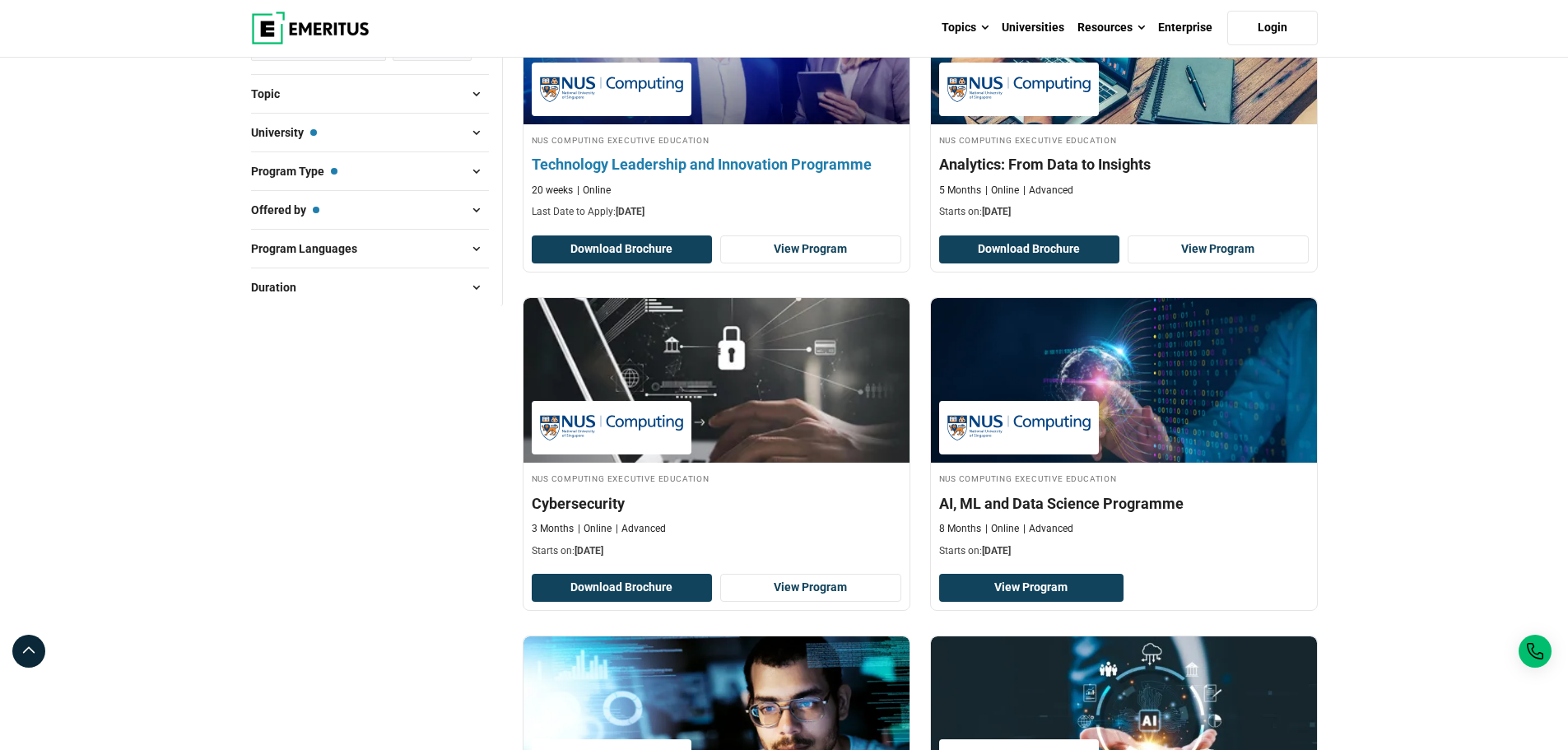
scroll to position [330, 0]
